Goal: Information Seeking & Learning: Learn about a topic

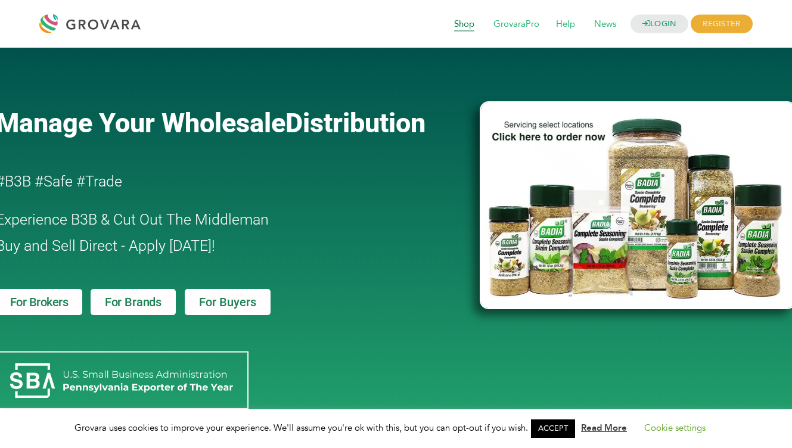
click at [468, 24] on span "Shop" at bounding box center [463, 24] width 37 height 23
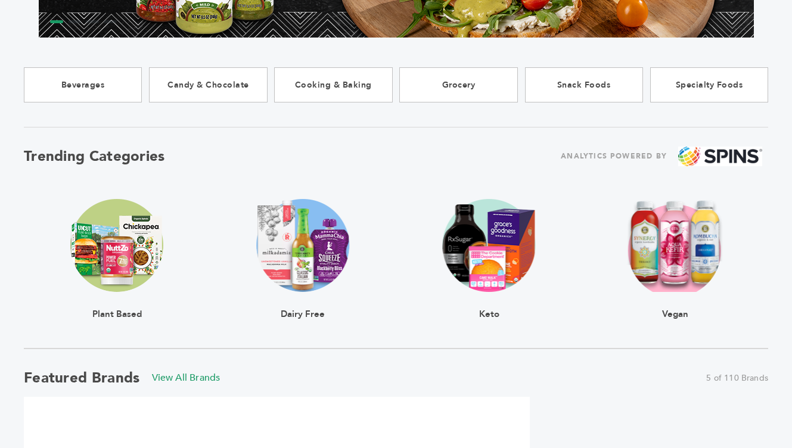
scroll to position [291, 0]
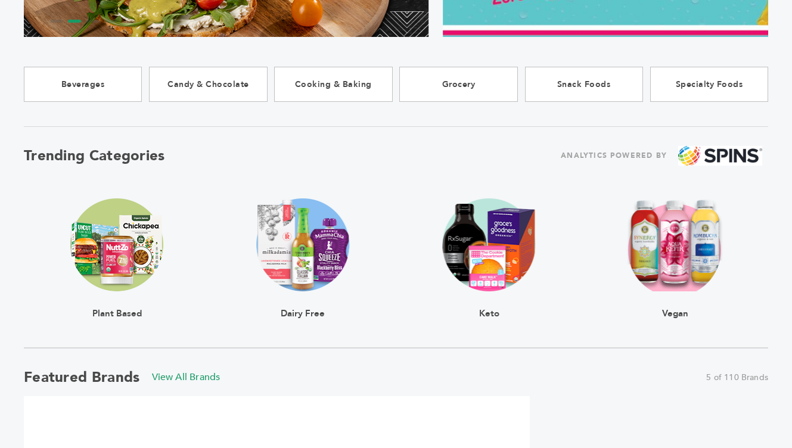
click at [107, 249] on img at bounding box center [116, 244] width 93 height 93
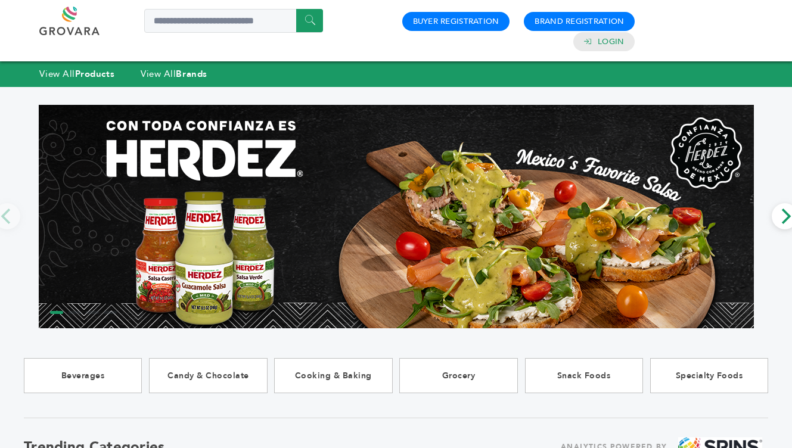
scroll to position [291, 0]
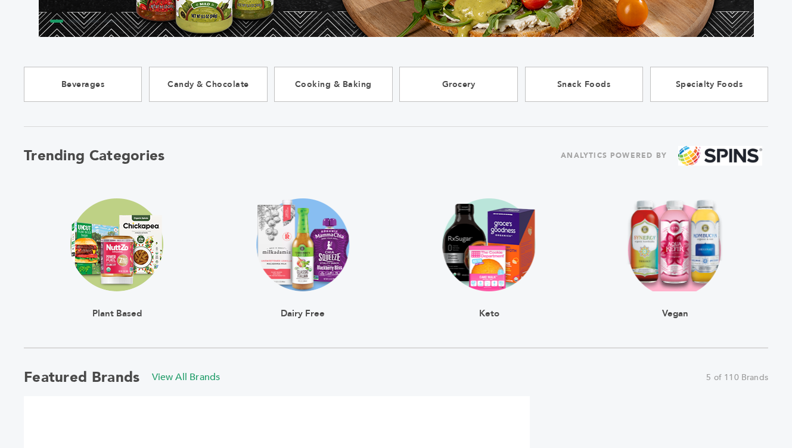
click at [301, 253] on img at bounding box center [302, 244] width 93 height 93
